Goal: Task Accomplishment & Management: Manage account settings

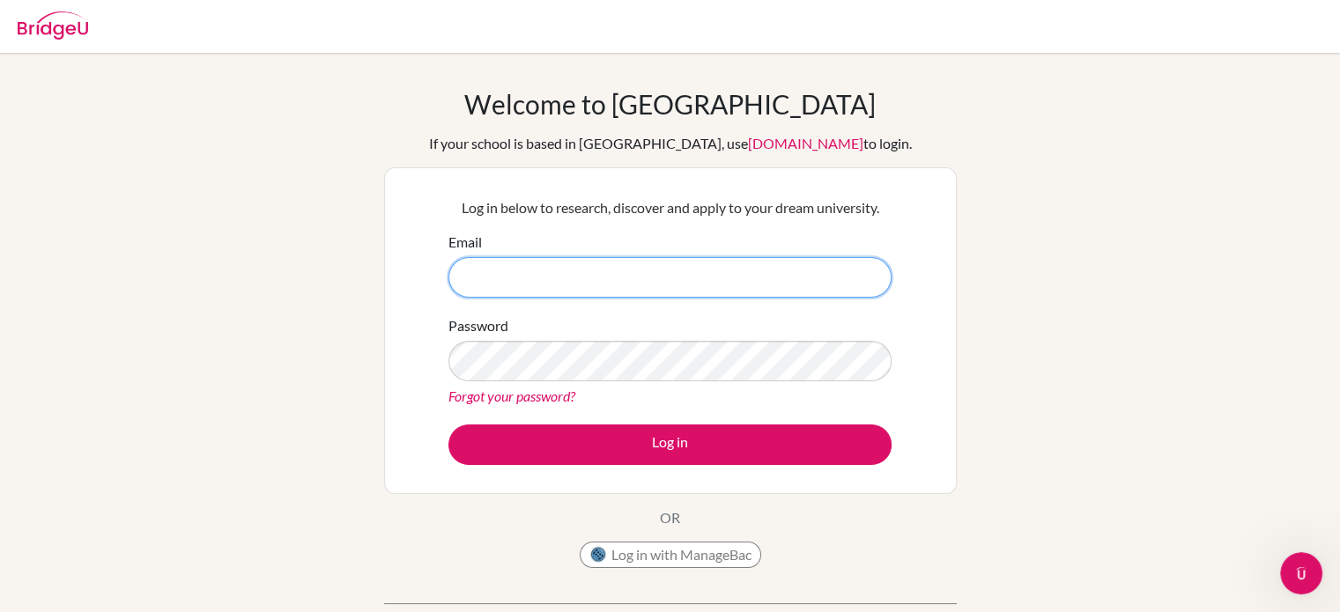
click at [627, 263] on input "Email" at bounding box center [669, 277] width 443 height 41
type input "[EMAIL_ADDRESS][DOMAIN_NAME]"
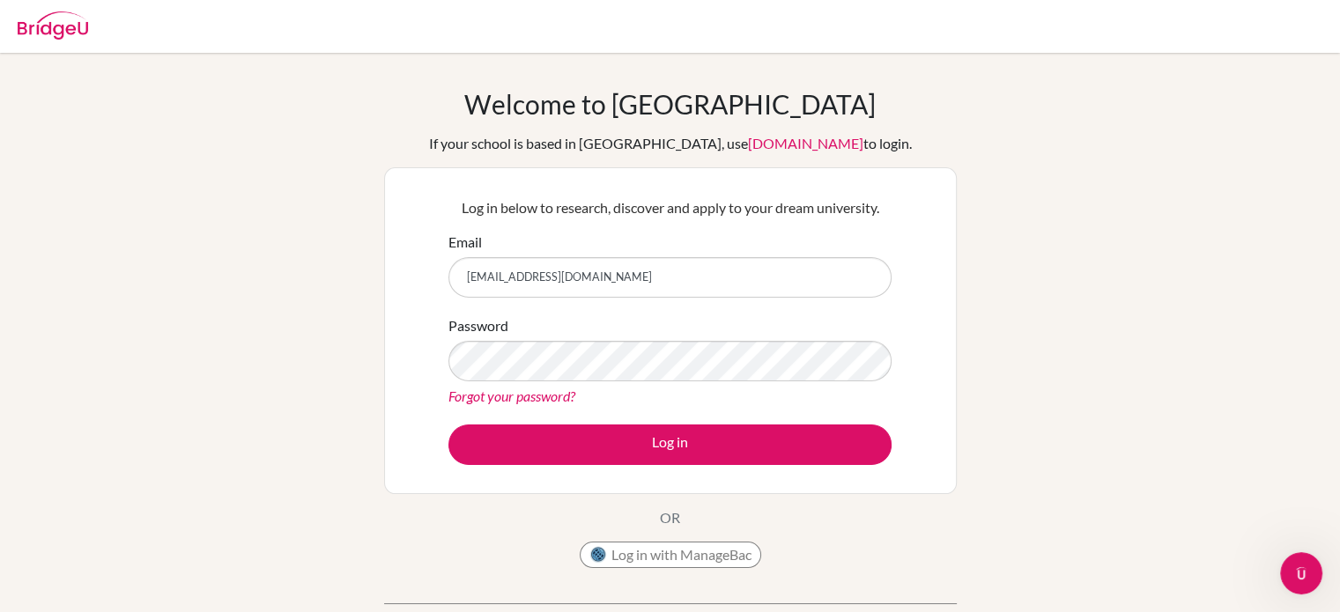
click at [604, 329] on div "Password Forgot your password?" at bounding box center [669, 361] width 443 height 92
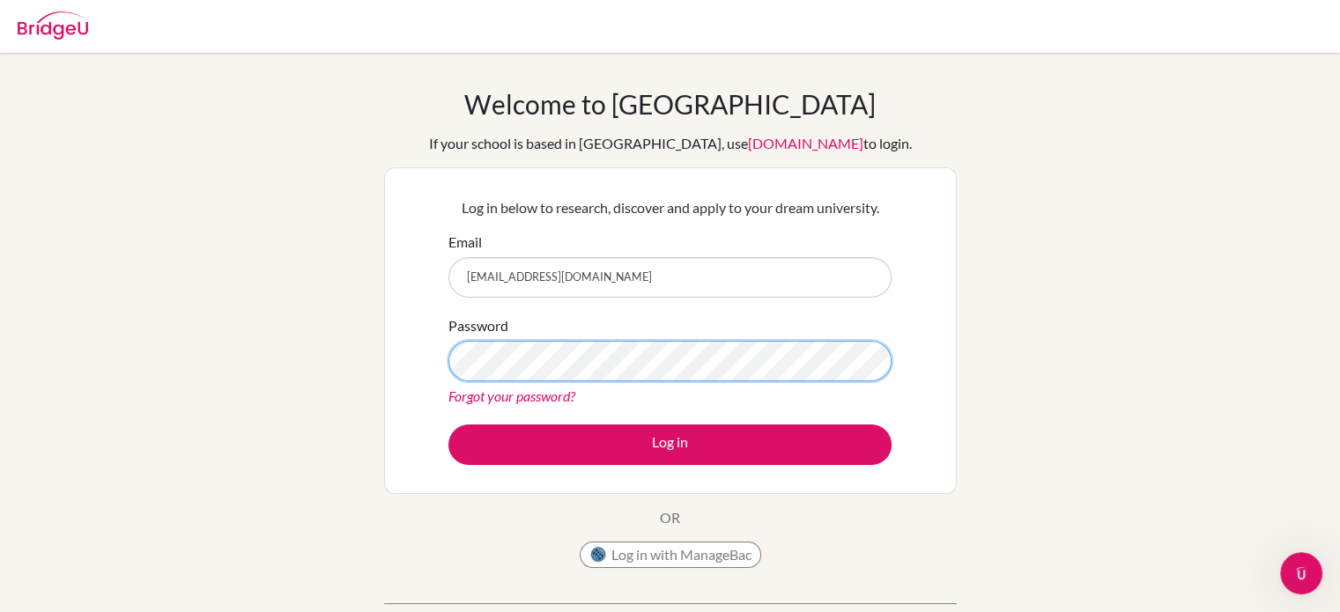
click at [448, 425] on button "Log in" at bounding box center [669, 445] width 443 height 41
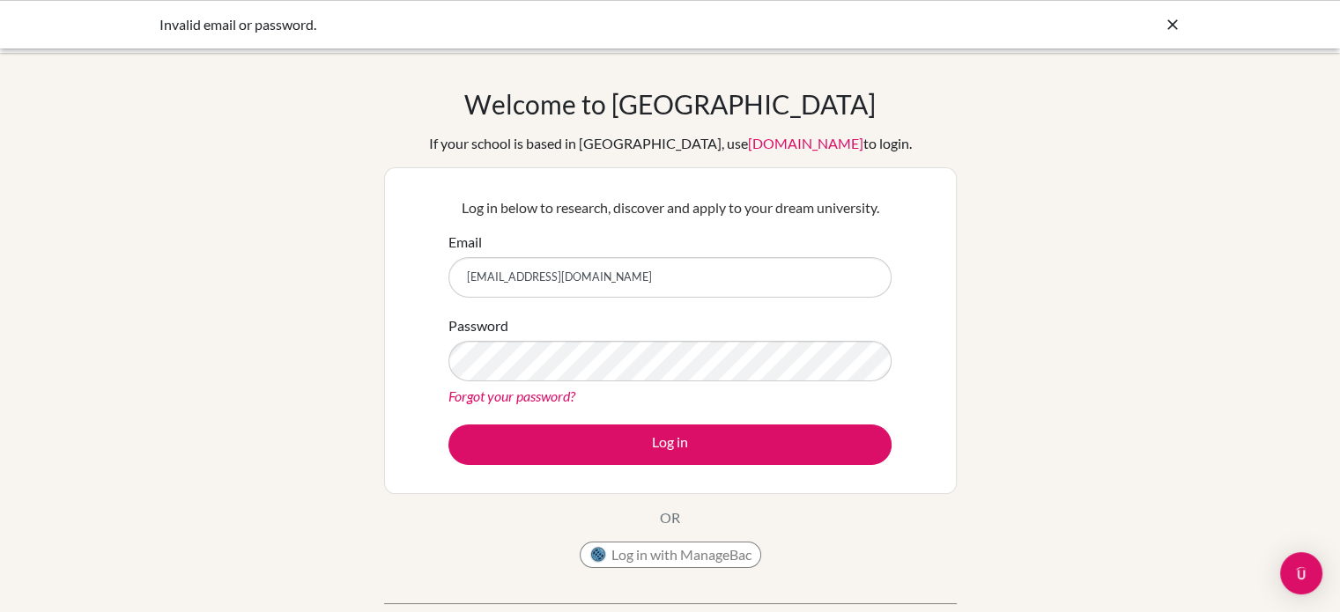
click at [617, 285] on input "[EMAIL_ADDRESS][DOMAIN_NAME]" at bounding box center [669, 277] width 443 height 41
type input "r"
type input "[PERSON_NAME][EMAIL_ADDRESS][PERSON_NAME][DOMAIN_NAME]"
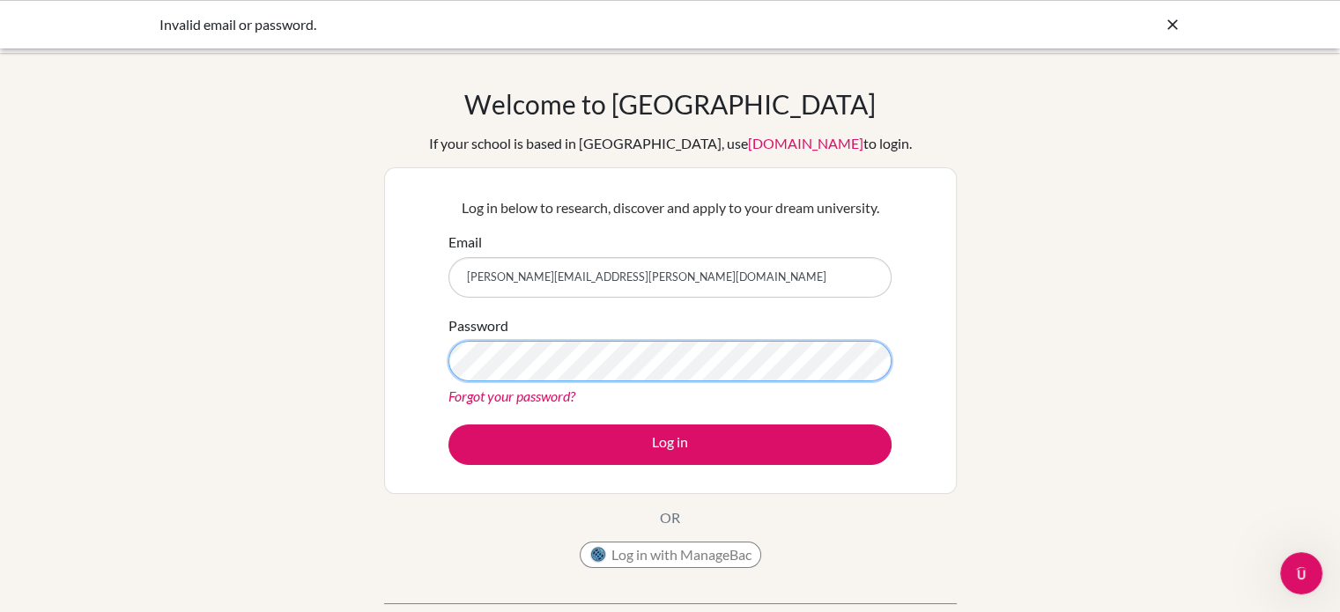
click at [448, 425] on button "Log in" at bounding box center [669, 445] width 443 height 41
